Goal: Book appointment/travel/reservation

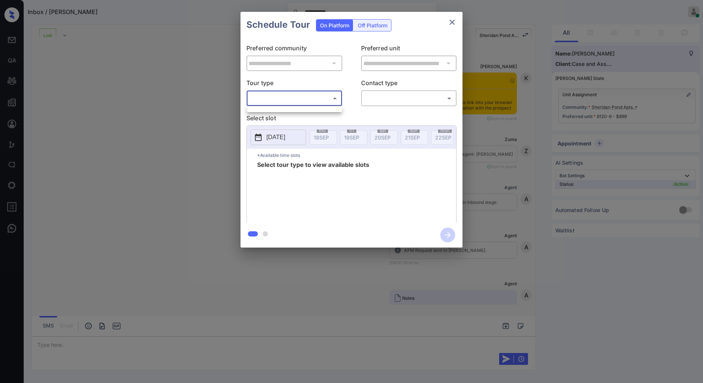
scroll to position [2340, 0]
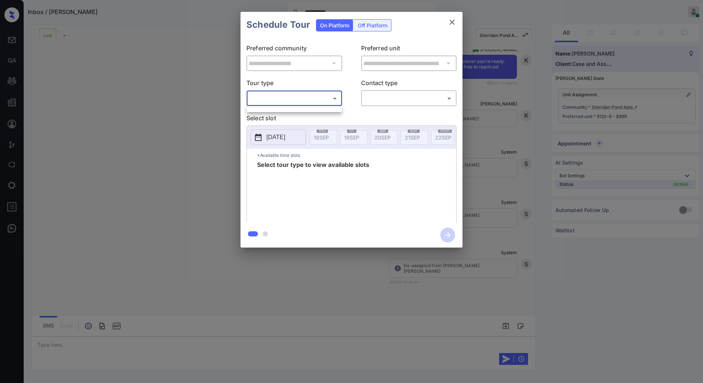
click at [311, 109] on ul at bounding box center [294, 108] width 95 height 4
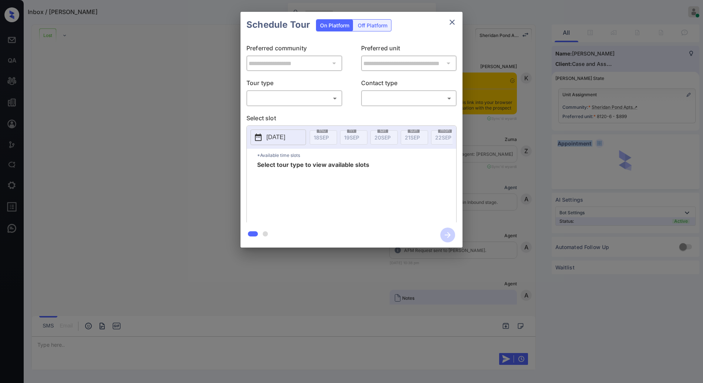
scroll to position [2178, 0]
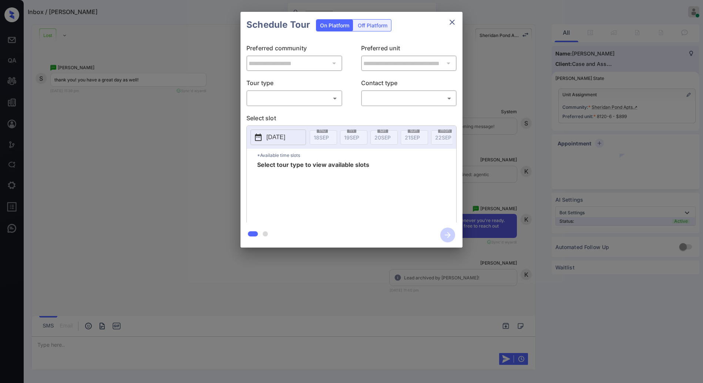
drag, startPoint x: 340, startPoint y: 92, endPoint x: 334, endPoint y: 98, distance: 8.9
click at [339, 92] on div "​ ​" at bounding box center [294, 98] width 96 height 16
click at [334, 98] on body "Inbox / [PERSON_NAME] [PERSON_NAME] Online Set yourself offline Set yourself on…" at bounding box center [351, 191] width 703 height 383
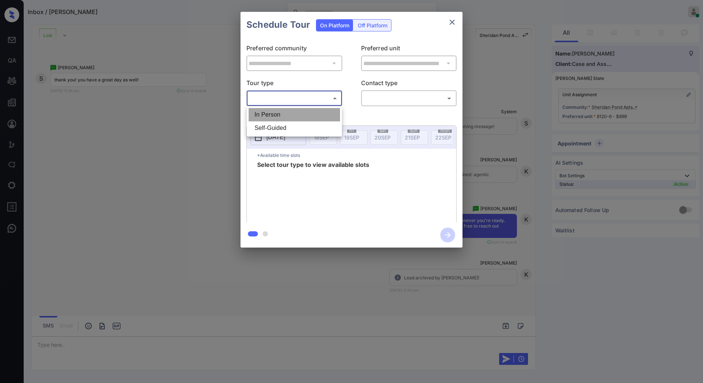
click at [327, 109] on li "In Person" at bounding box center [293, 114] width 91 height 13
type input "********"
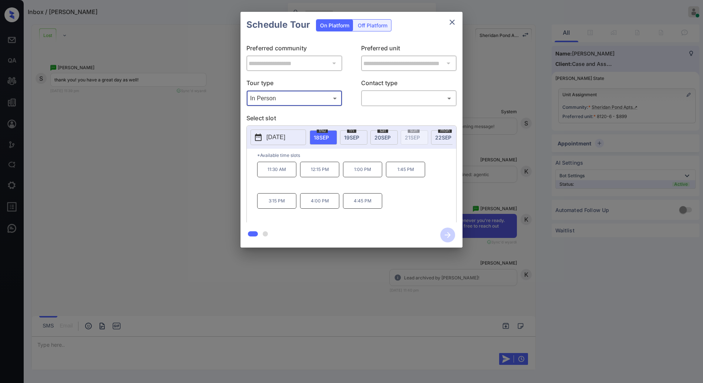
click at [451, 23] on icon "close" at bounding box center [451, 22] width 5 height 5
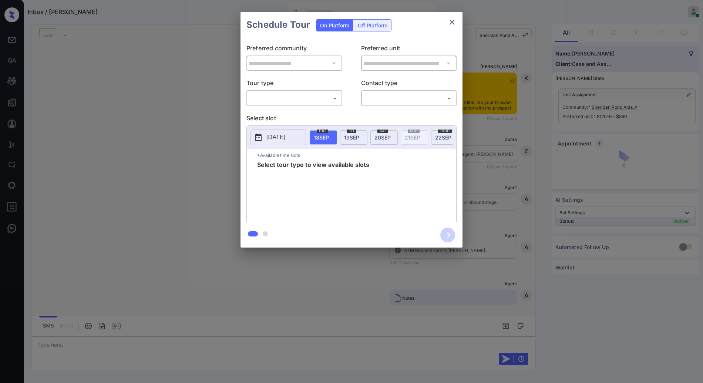
scroll to position [799, 0]
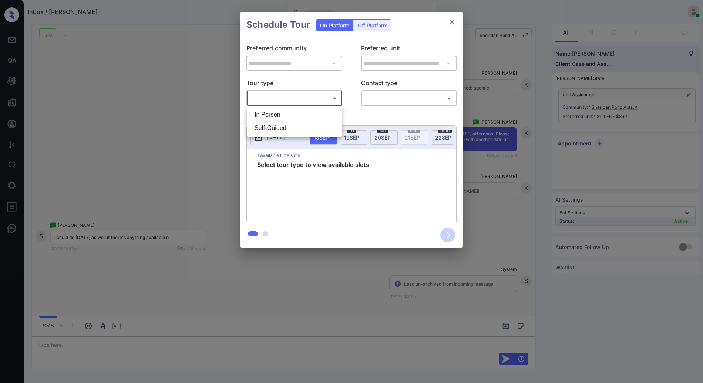
click at [282, 92] on body "Inbox / [PERSON_NAME] [PERSON_NAME] Online Set yourself offline Set yourself on…" at bounding box center [351, 191] width 703 height 383
click at [285, 110] on li "In Person" at bounding box center [293, 114] width 91 height 13
type input "********"
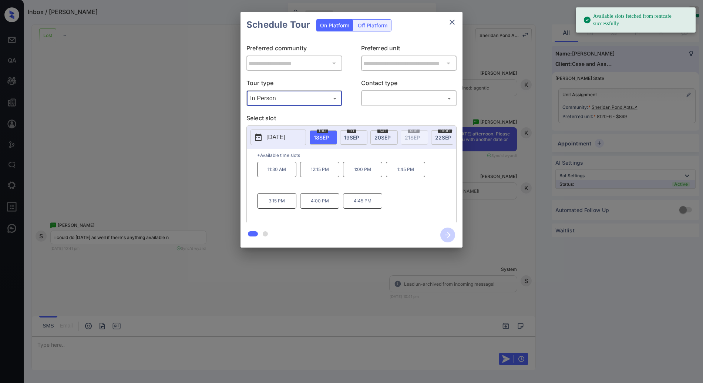
click at [437, 139] on span "[DATE]" at bounding box center [443, 137] width 16 height 6
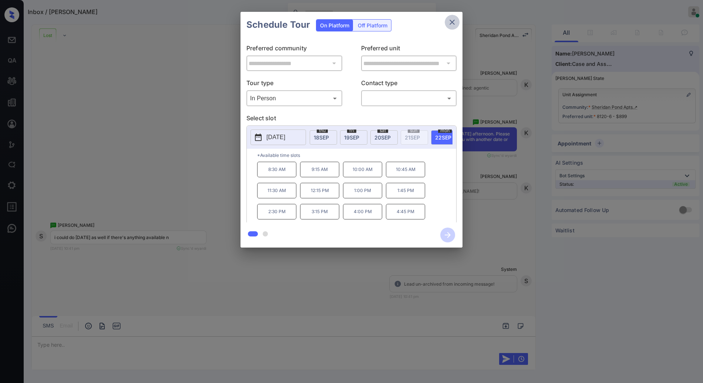
click at [453, 22] on icon "close" at bounding box center [451, 22] width 9 height 9
